Goal: Task Accomplishment & Management: Use online tool/utility

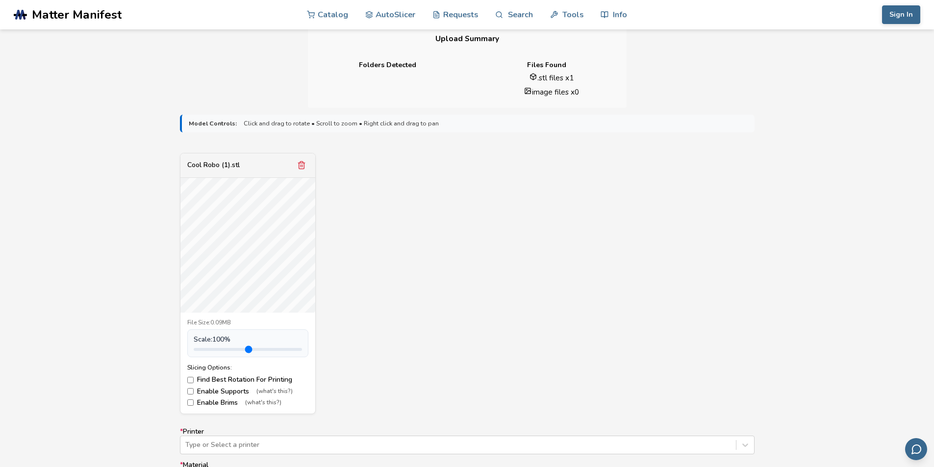
scroll to position [245, 0]
drag, startPoint x: 185, startPoint y: 320, endPoint x: 537, endPoint y: 327, distance: 351.5
click at [537, 327] on div "Cool Robo (1).stl File Size: 0.09MB Scale: 100 % Slicing Options: Find Best Rot…" at bounding box center [467, 282] width 574 height 261
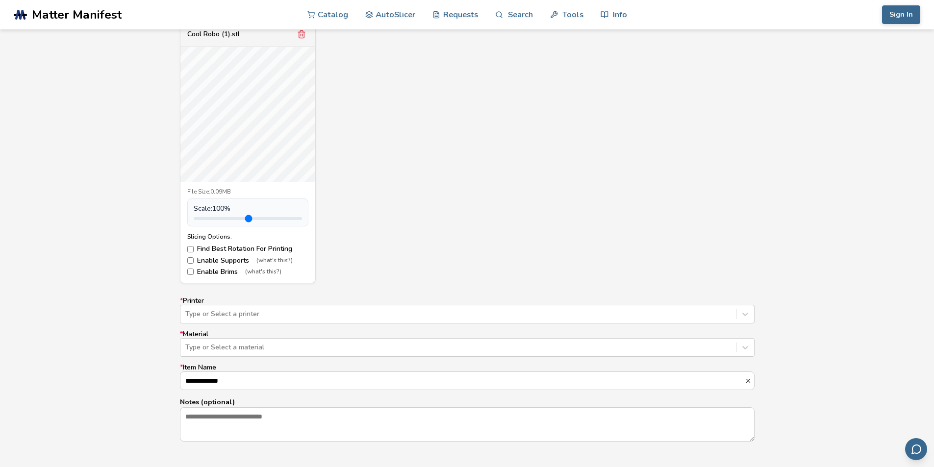
scroll to position [392, 0]
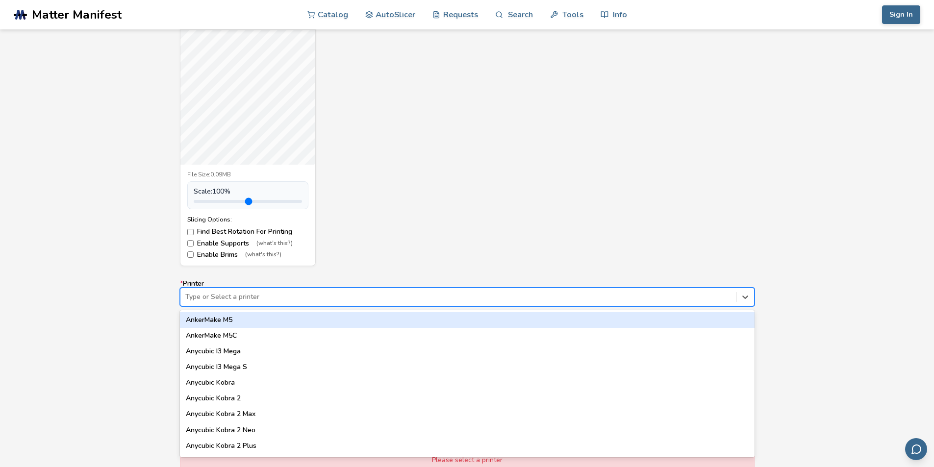
click at [348, 297] on div at bounding box center [457, 297] width 545 height 10
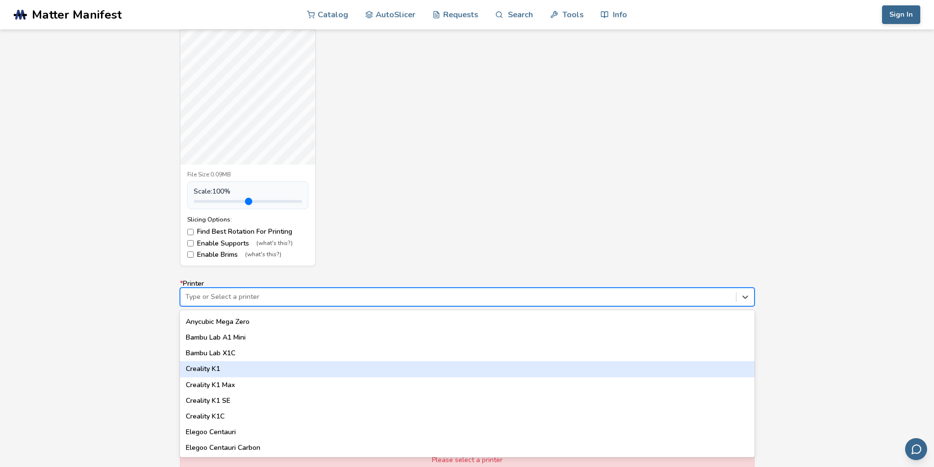
scroll to position [196, 0]
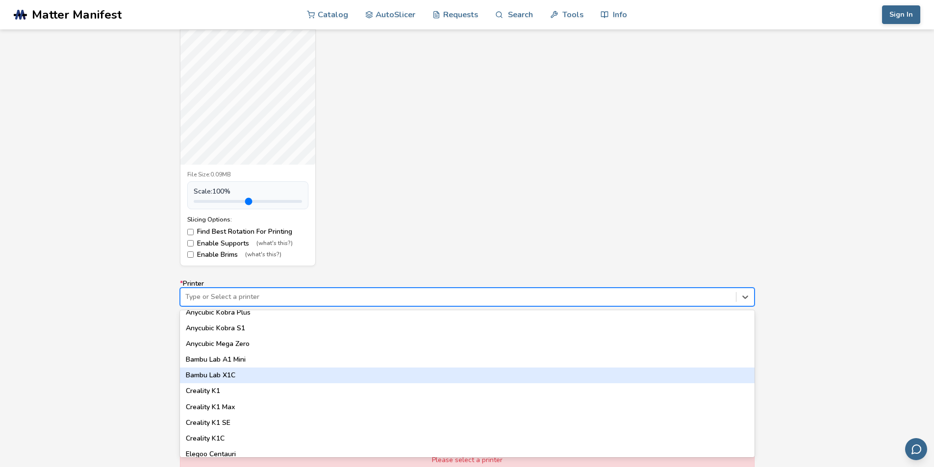
click at [347, 377] on div "Bambu Lab X1C" at bounding box center [467, 376] width 574 height 16
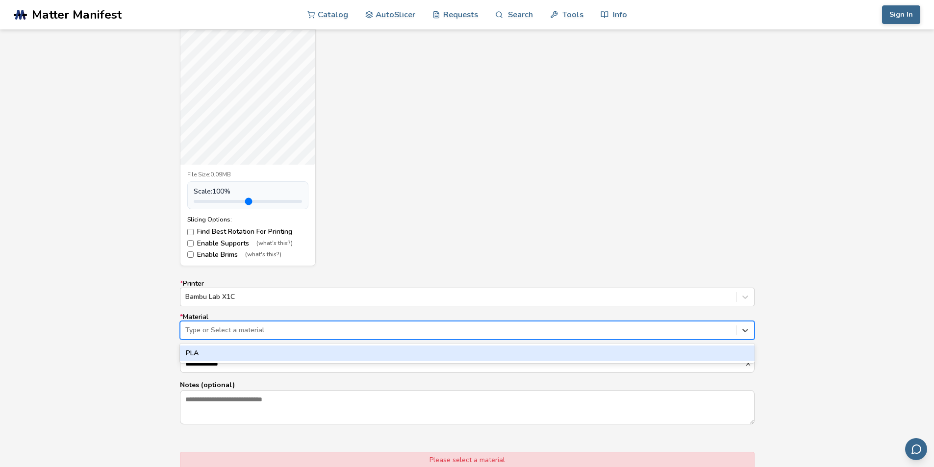
click at [273, 333] on div at bounding box center [457, 330] width 545 height 10
click at [262, 353] on div "PLA" at bounding box center [467, 354] width 574 height 16
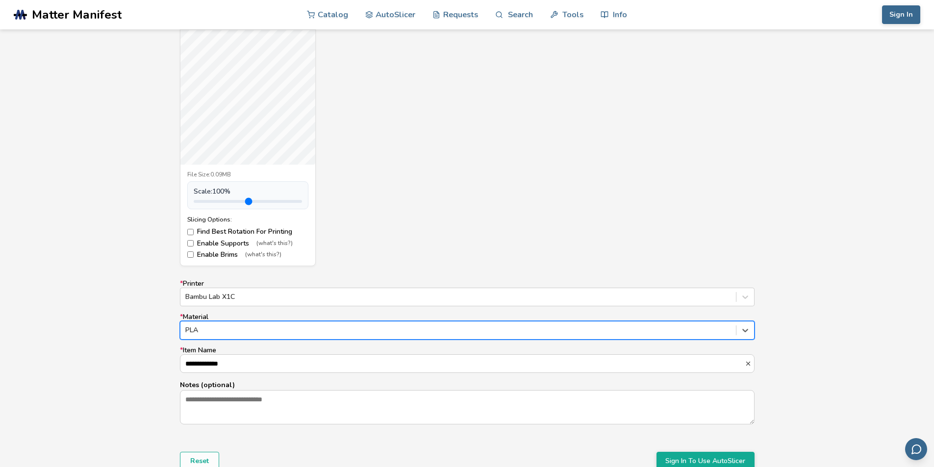
click at [258, 335] on div "PLA" at bounding box center [457, 330] width 555 height 14
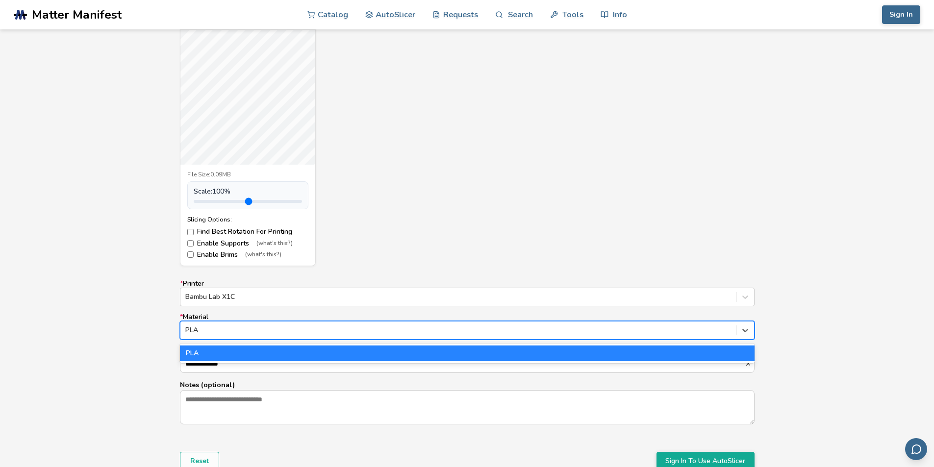
click at [264, 354] on div "PLA" at bounding box center [467, 354] width 574 height 16
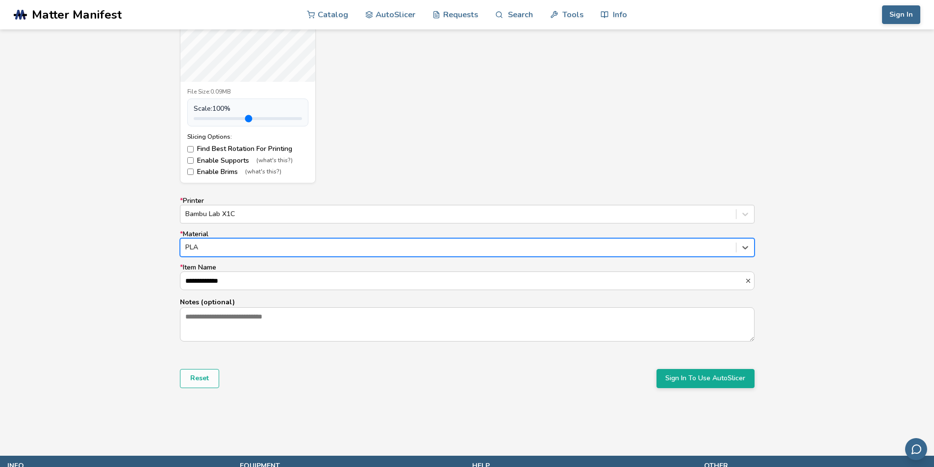
scroll to position [490, 0]
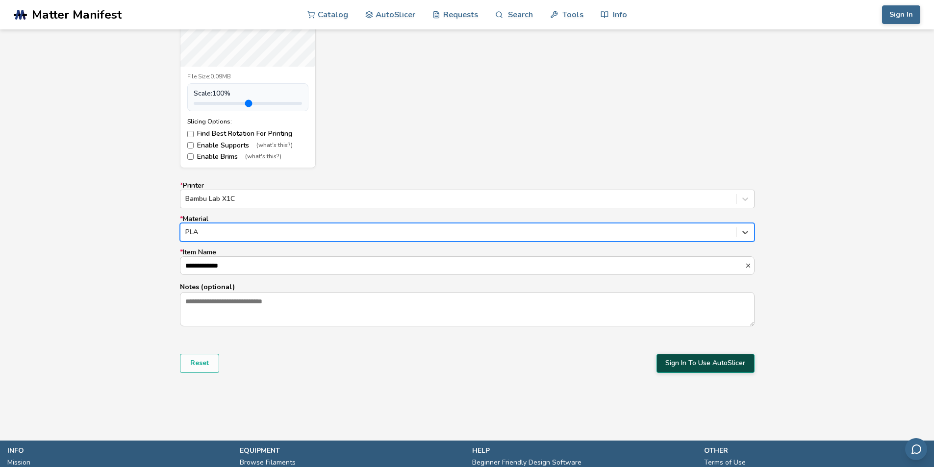
click at [706, 363] on button "Sign In To Use AutoSlicer" at bounding box center [705, 363] width 98 height 19
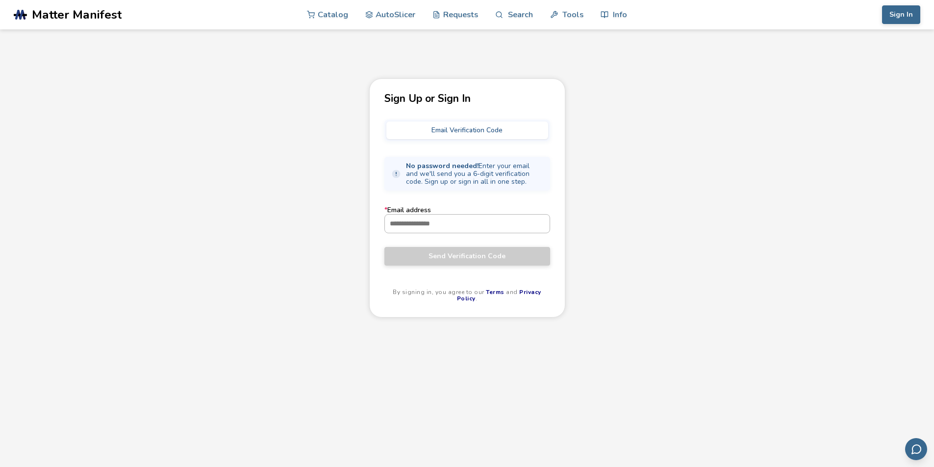
click at [433, 231] on input "* Email address" at bounding box center [467, 224] width 165 height 18
type input "**********"
click at [465, 253] on span "Send Verification Code" at bounding box center [467, 256] width 151 height 8
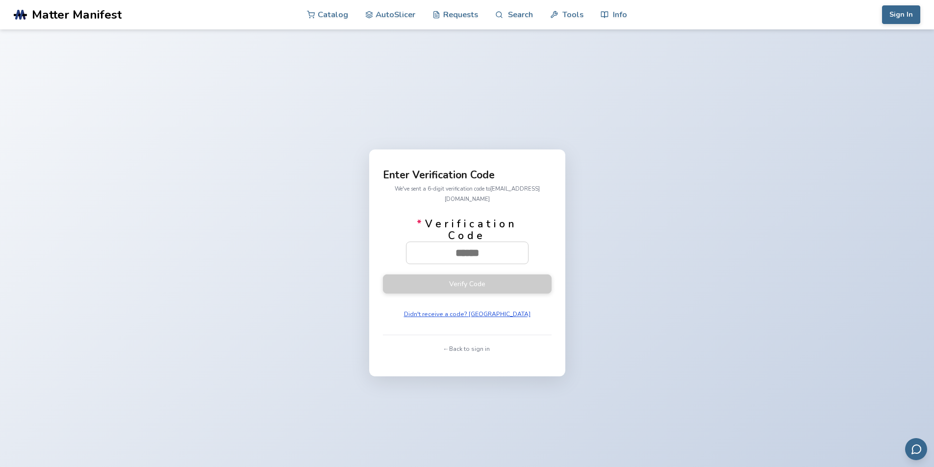
click at [465, 308] on button "Didn't receive a code? Resend" at bounding box center [466, 314] width 133 height 14
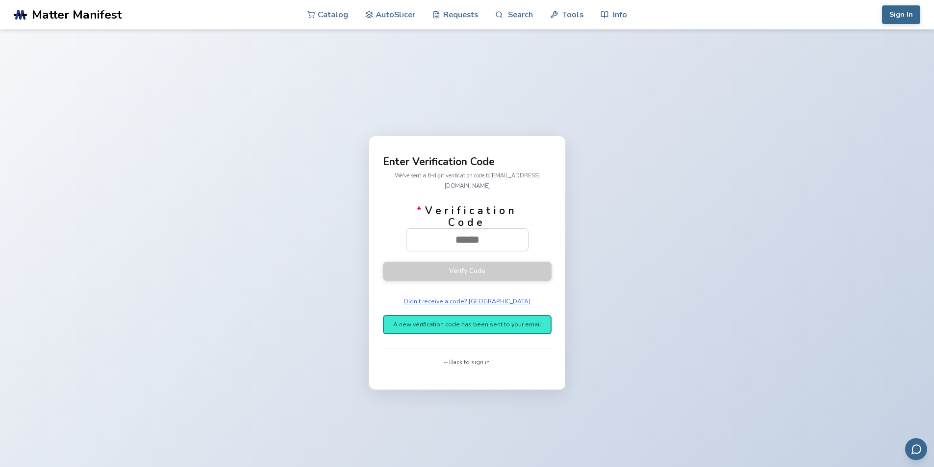
click at [462, 355] on button "← Back to sign in" at bounding box center [467, 362] width 52 height 14
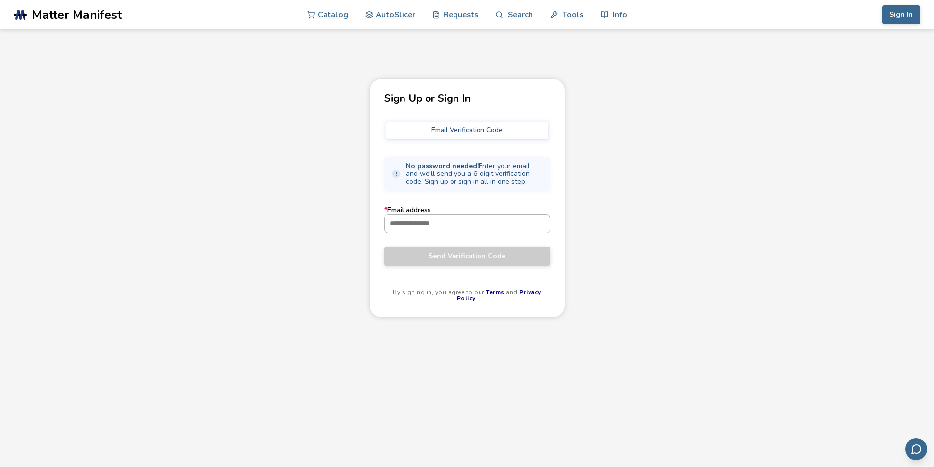
click at [459, 228] on input "* Email address" at bounding box center [467, 224] width 165 height 18
type input "**********"
click at [452, 255] on span "Send Verification Code" at bounding box center [467, 256] width 151 height 8
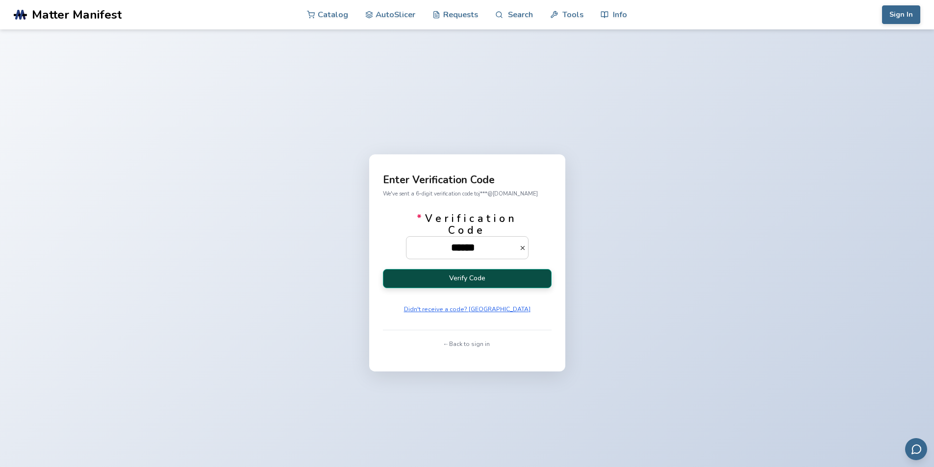
type input "******"
click at [502, 279] on button "Verify Code" at bounding box center [467, 278] width 169 height 19
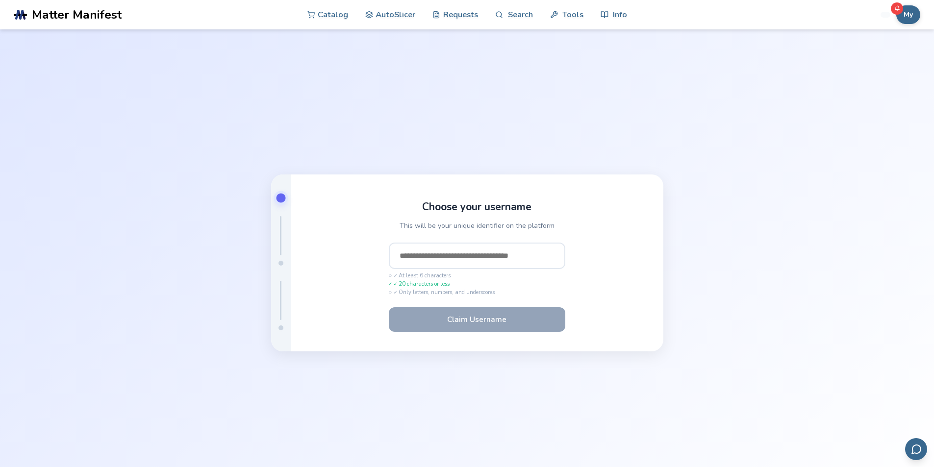
click at [508, 256] on input "text" at bounding box center [477, 256] width 176 height 26
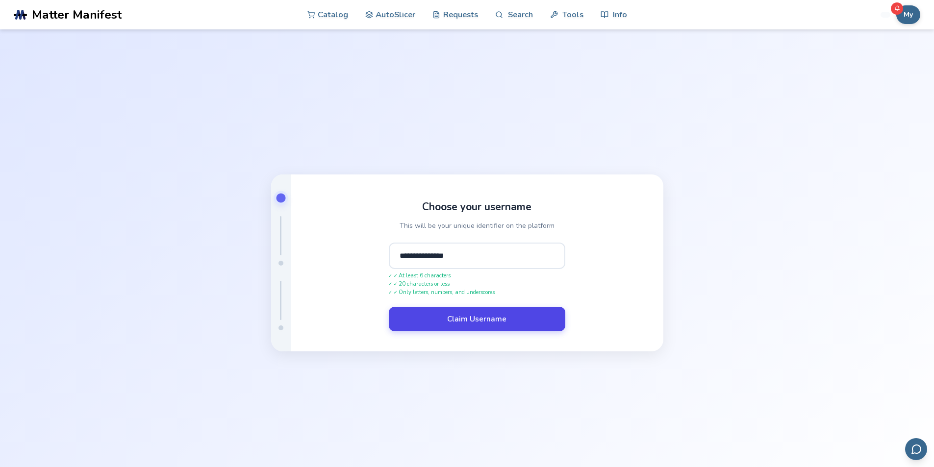
type input "**********"
click at [501, 321] on button "Claim Username" at bounding box center [477, 319] width 176 height 25
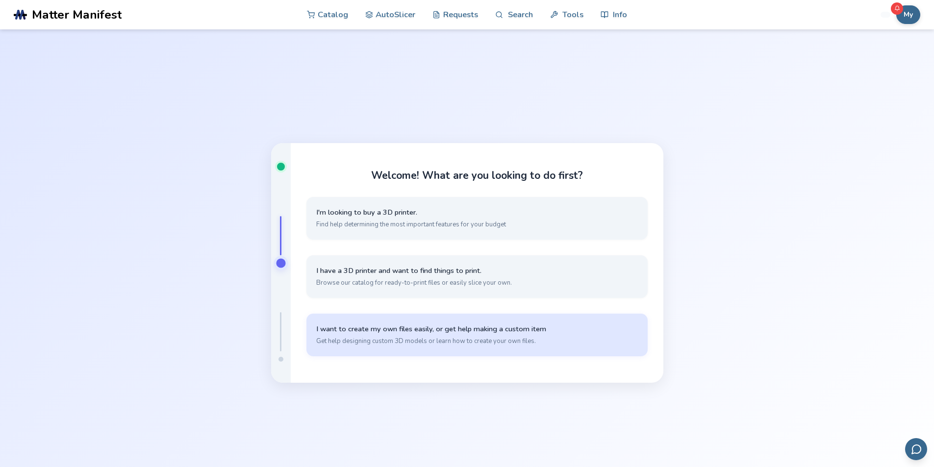
click at [442, 339] on span "Get help designing custom 3D models or learn how to create your own files." at bounding box center [476, 341] width 321 height 9
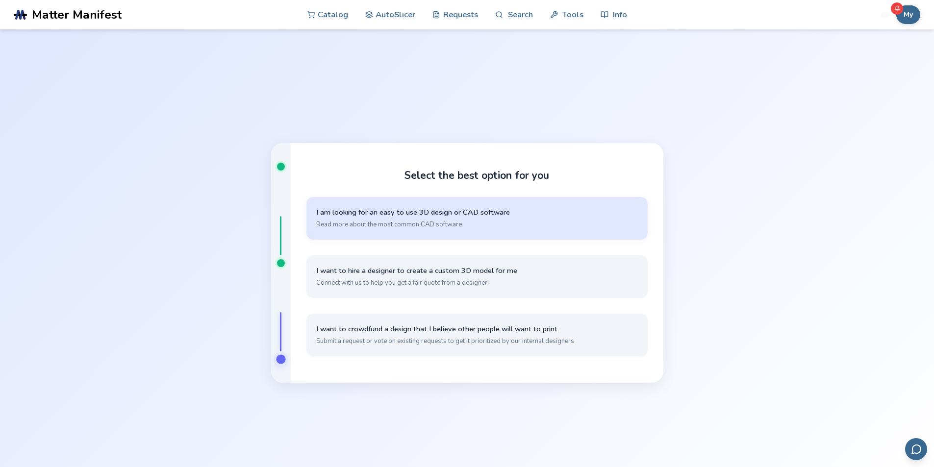
click at [405, 217] on span "I am looking for an easy to use 3D design or CAD software" at bounding box center [476, 212] width 321 height 9
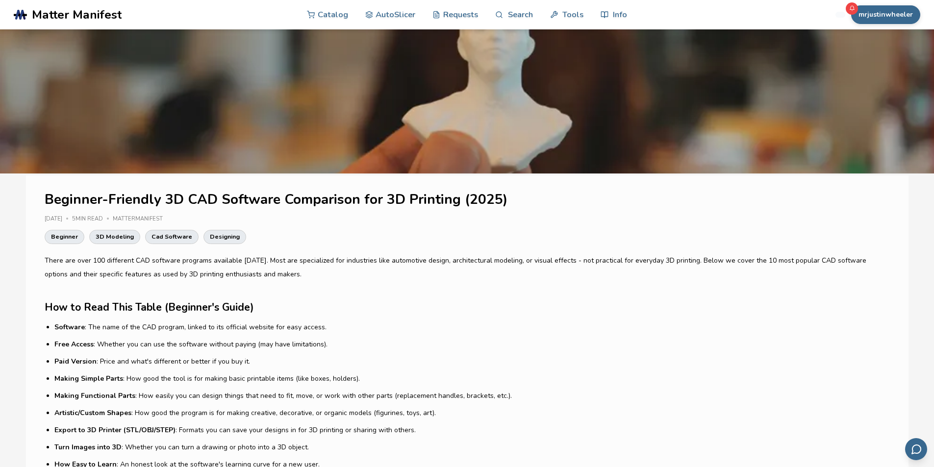
scroll to position [49, 0]
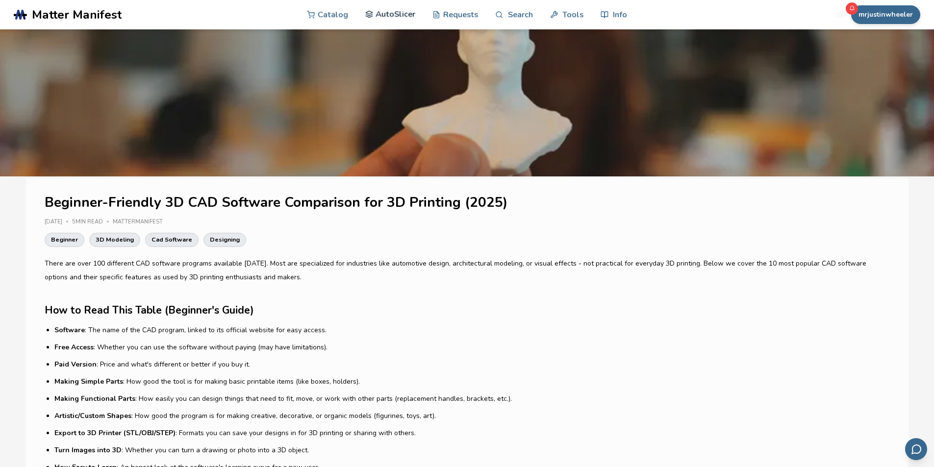
click at [391, 16] on link "AutoSlicer" at bounding box center [390, 14] width 50 height 29
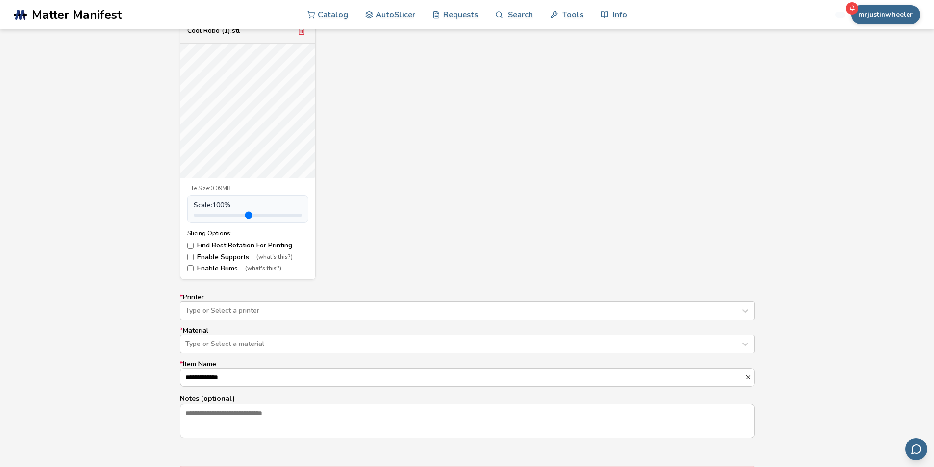
scroll to position [392, 0]
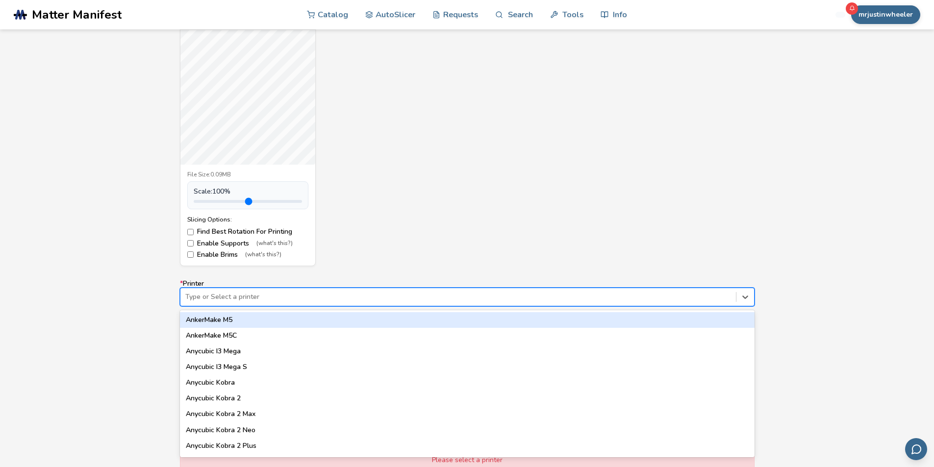
click at [233, 296] on div at bounding box center [457, 297] width 545 height 10
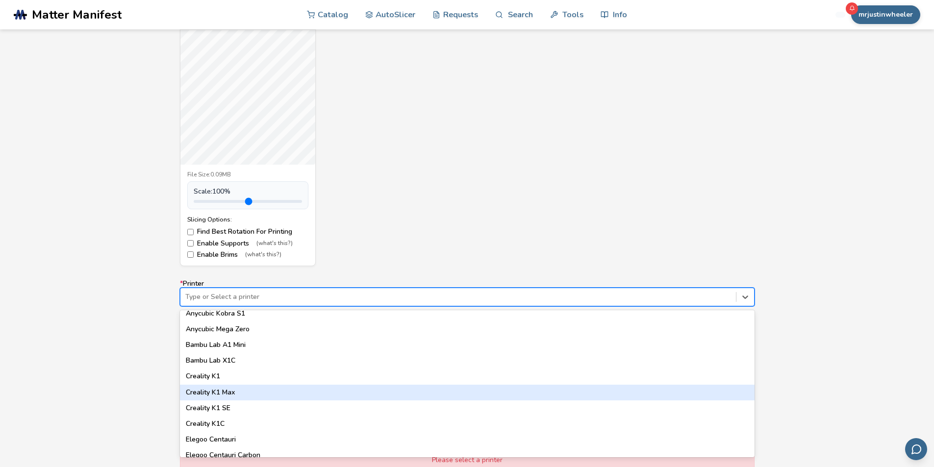
scroll to position [196, 0]
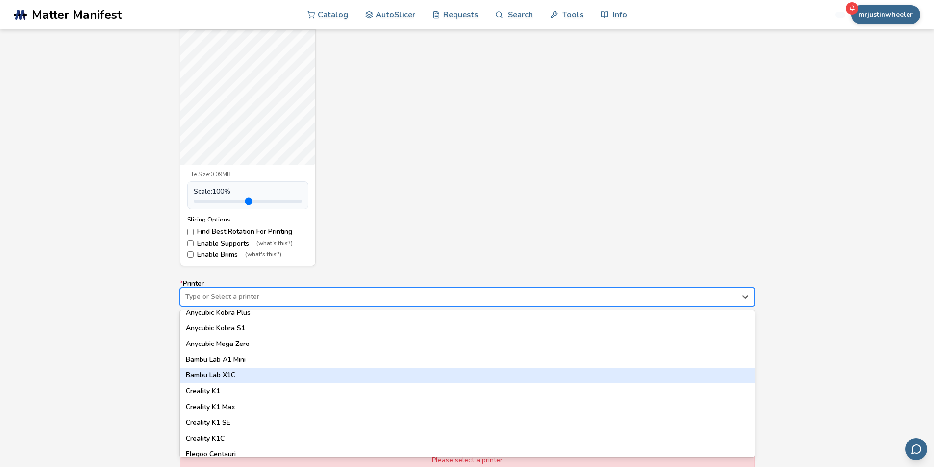
click at [238, 373] on div "Bambu Lab X1C" at bounding box center [467, 376] width 574 height 16
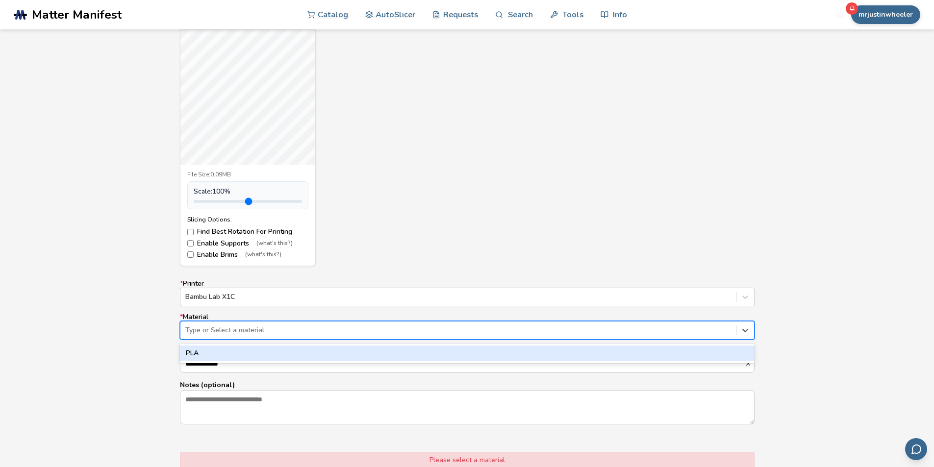
click at [240, 330] on div at bounding box center [457, 330] width 545 height 10
click at [231, 359] on div "PLA" at bounding box center [467, 354] width 574 height 16
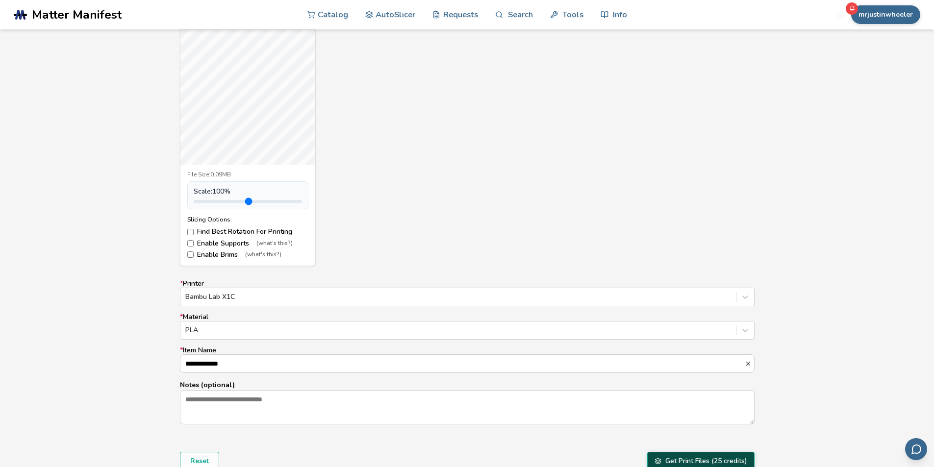
click at [696, 460] on button "Get Print Files (25 credits)" at bounding box center [700, 461] width 107 height 19
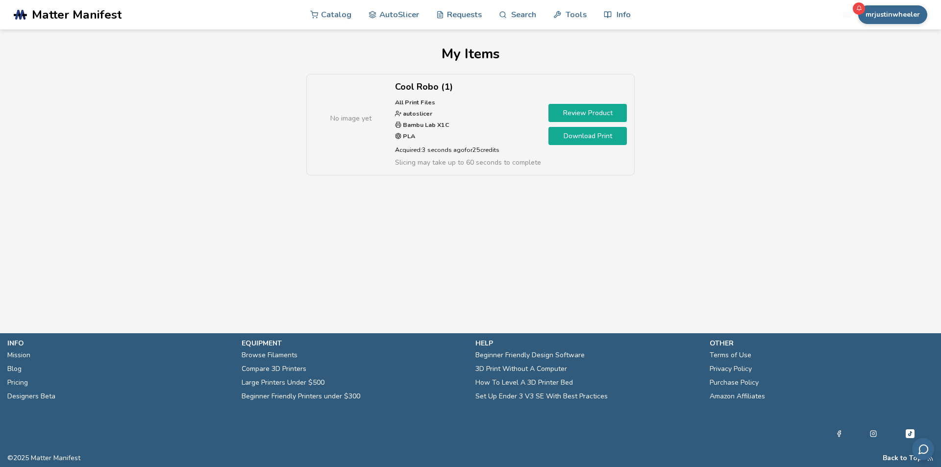
click at [572, 112] on link "Review Product" at bounding box center [587, 113] width 78 height 18
click at [573, 135] on link "Download Print" at bounding box center [587, 136] width 78 height 18
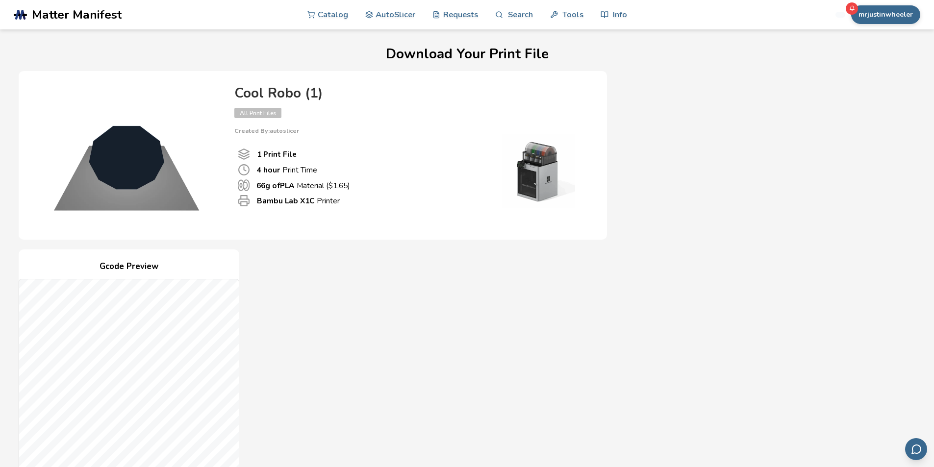
scroll to position [196, 0]
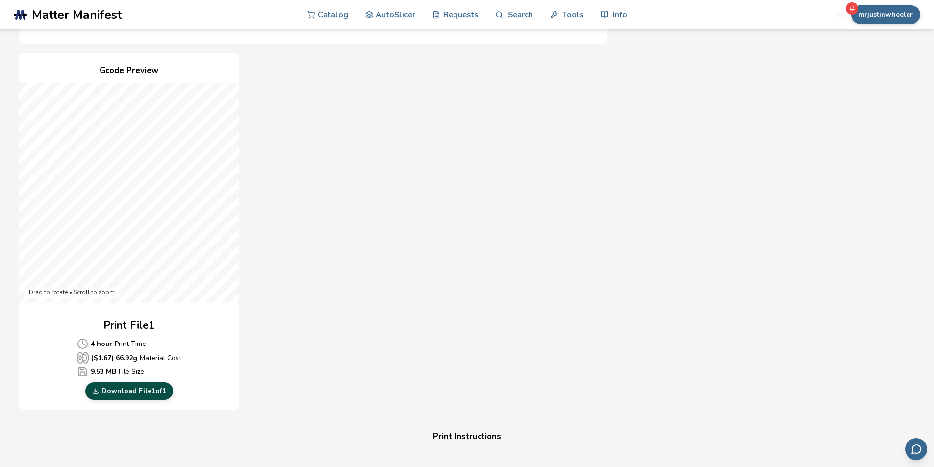
click at [142, 392] on link "Download File 1 of 1" at bounding box center [129, 391] width 88 height 18
